Goal: Task Accomplishment & Management: Complete application form

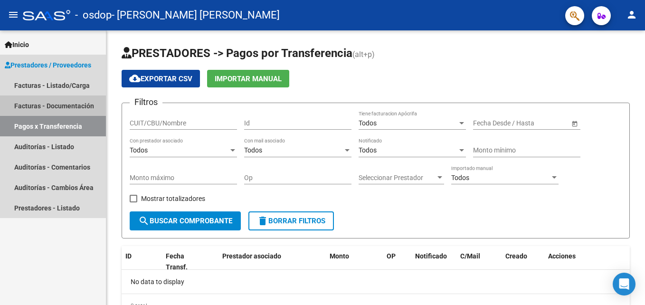
click at [49, 106] on link "Facturas - Documentación" at bounding box center [53, 105] width 106 height 20
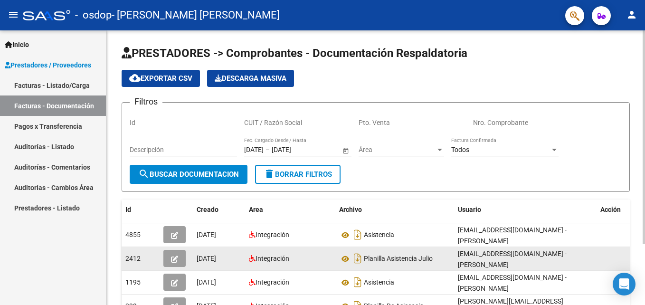
scroll to position [47, 0]
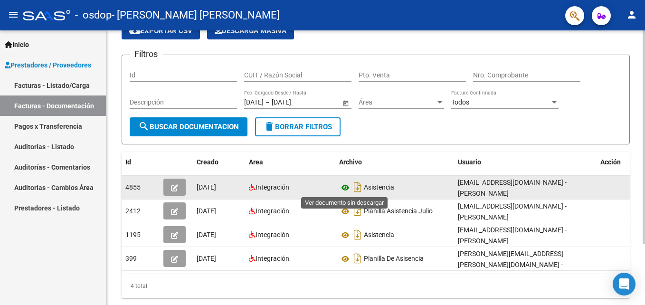
click at [346, 187] on icon at bounding box center [345, 187] width 12 height 11
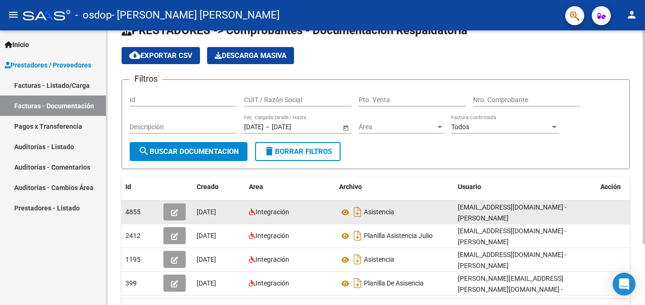
scroll to position [0, 0]
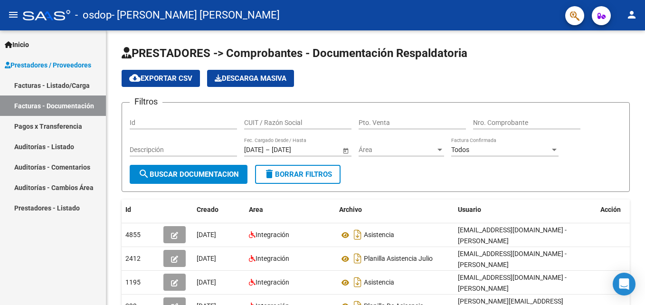
click at [25, 85] on link "Facturas - Listado/Carga" at bounding box center [53, 85] width 106 height 20
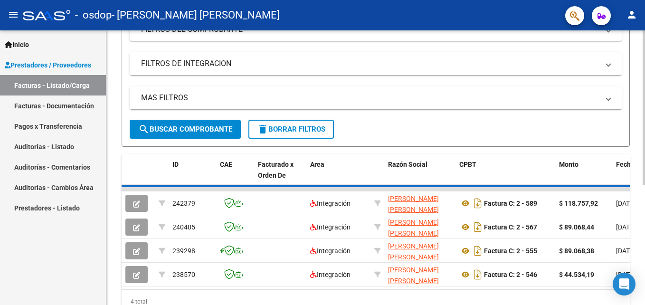
scroll to position [197, 0]
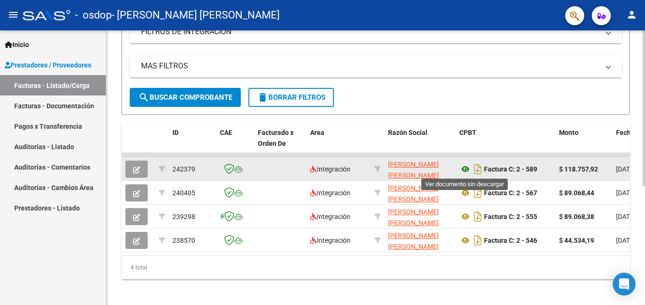
click at [463, 169] on icon at bounding box center [465, 168] width 12 height 11
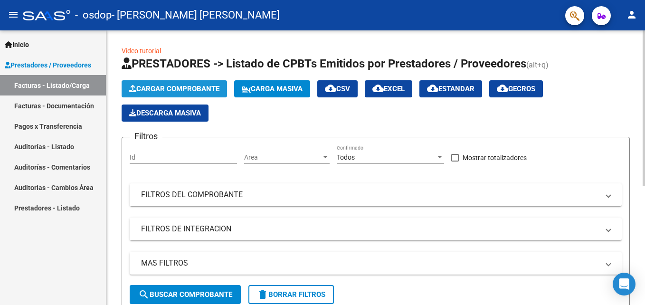
click at [170, 89] on span "Cargar Comprobante" at bounding box center [174, 88] width 90 height 9
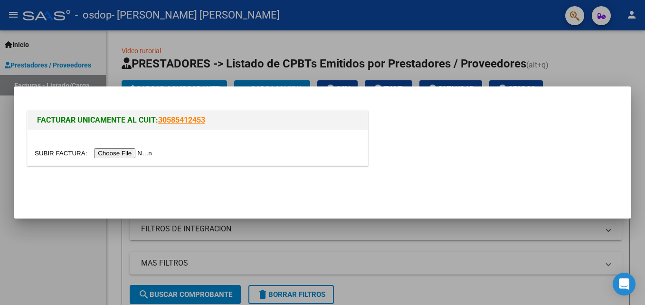
click at [102, 152] on input "file" at bounding box center [95, 153] width 120 height 10
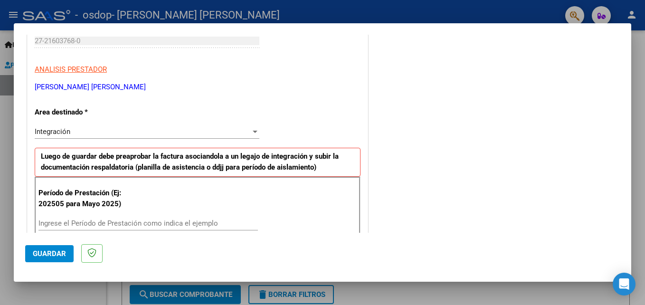
scroll to position [190, 0]
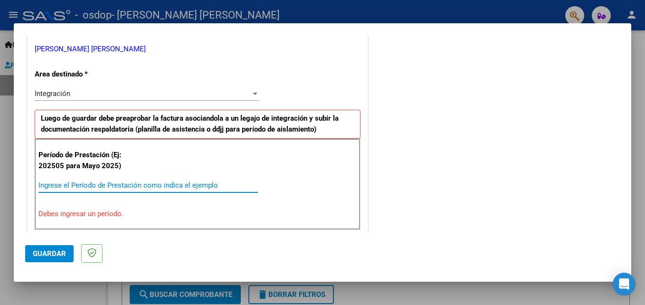
click at [97, 182] on input "Ingrese el Período de Prestación como indica el ejemplo" at bounding box center [147, 185] width 219 height 9
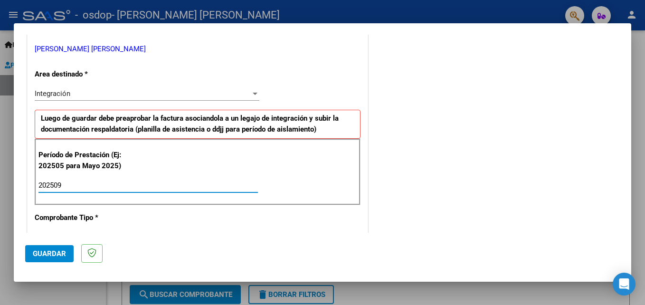
type input "202509"
click at [48, 254] on span "Guardar" at bounding box center [49, 253] width 33 height 9
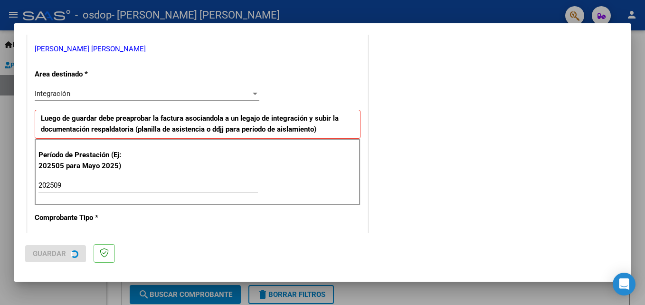
scroll to position [0, 0]
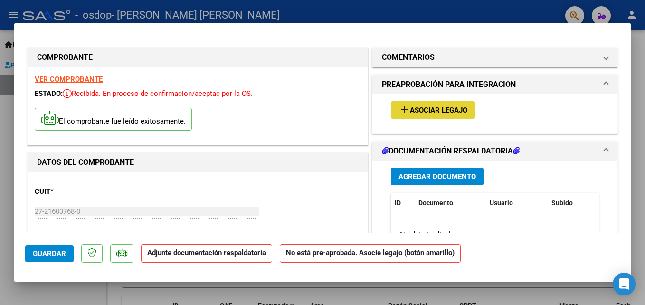
click at [422, 108] on span "Asociar Legajo" at bounding box center [438, 110] width 57 height 9
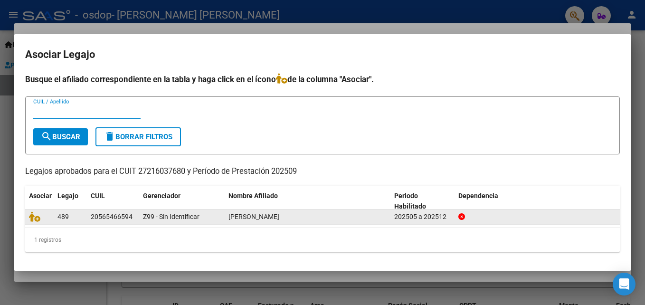
click at [103, 217] on div "20565466594" at bounding box center [112, 216] width 42 height 11
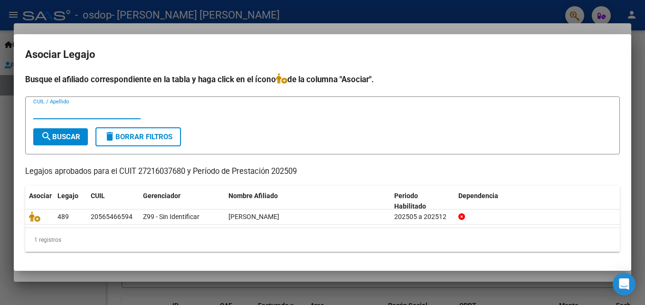
click at [52, 110] on input "CUIL / Apellido" at bounding box center [86, 111] width 107 height 9
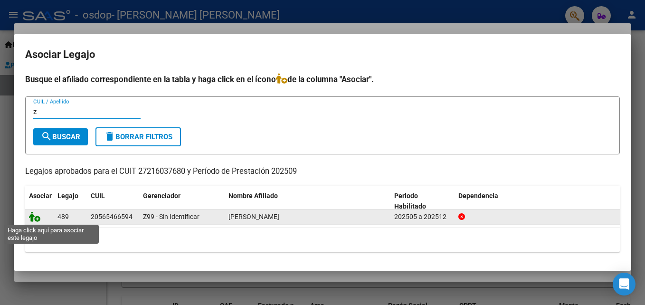
type input "z"
click at [35, 217] on icon at bounding box center [34, 216] width 11 height 10
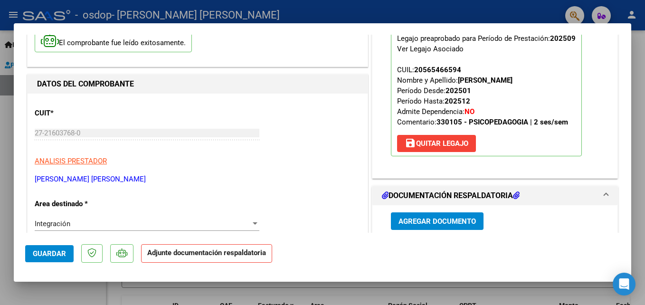
scroll to position [95, 0]
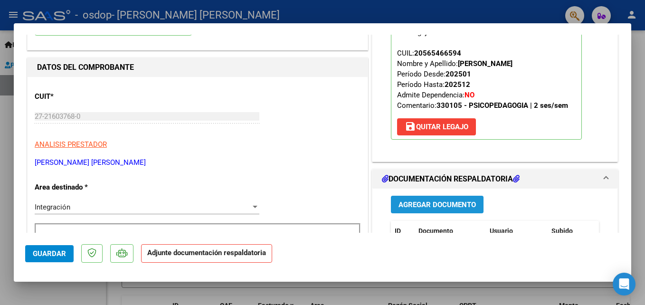
click at [407, 204] on span "Agregar Documento" at bounding box center [436, 204] width 77 height 9
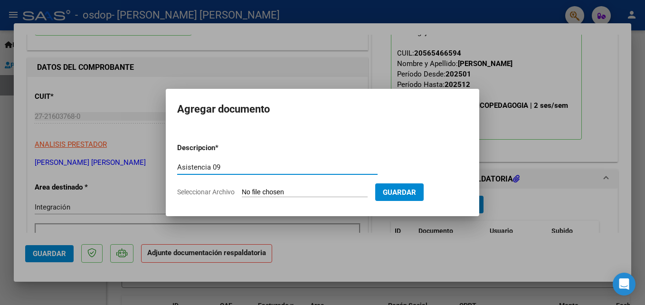
type input "Asistencia 09"
click at [222, 190] on span "Seleccionar Archivo" at bounding box center [205, 192] width 57 height 8
click at [242, 190] on input "Seleccionar Archivo" at bounding box center [305, 192] width 126 height 9
type input "C:\fakepath\Asistencia [PERSON_NAME] 09.jpg"
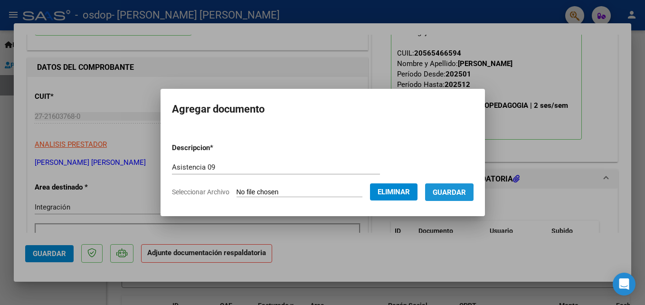
click at [448, 193] on span "Guardar" at bounding box center [448, 192] width 33 height 9
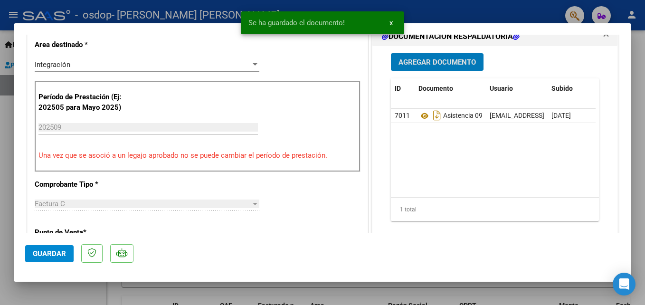
scroll to position [285, 0]
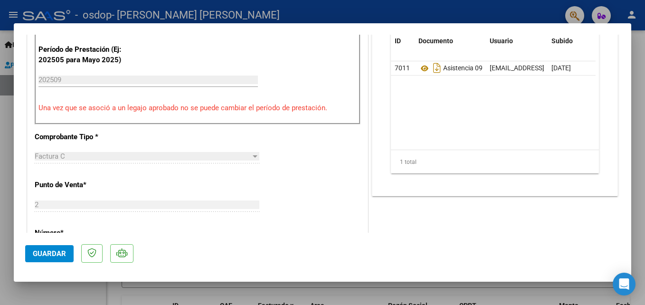
click at [42, 250] on span "Guardar" at bounding box center [49, 253] width 33 height 9
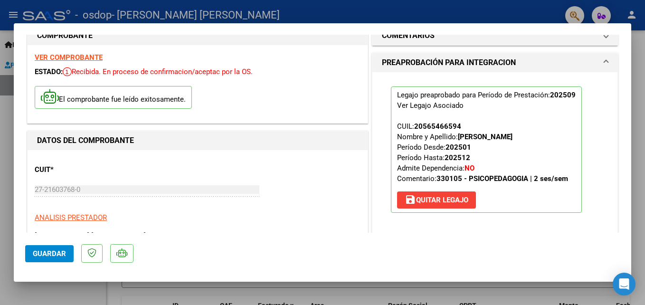
scroll to position [0, 0]
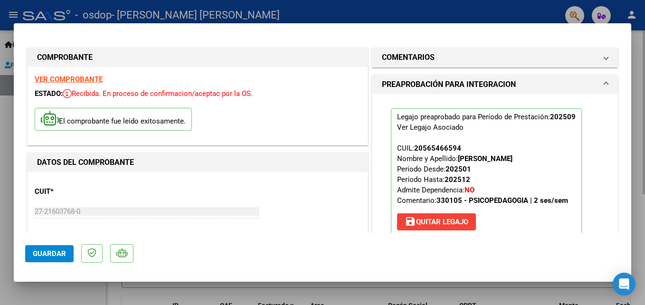
click at [266, 293] on div at bounding box center [322, 152] width 645 height 305
type input "$ 0,00"
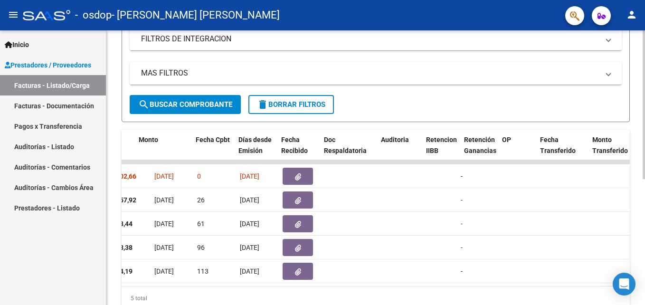
scroll to position [0, 420]
